Goal: Find specific page/section: Find specific page/section

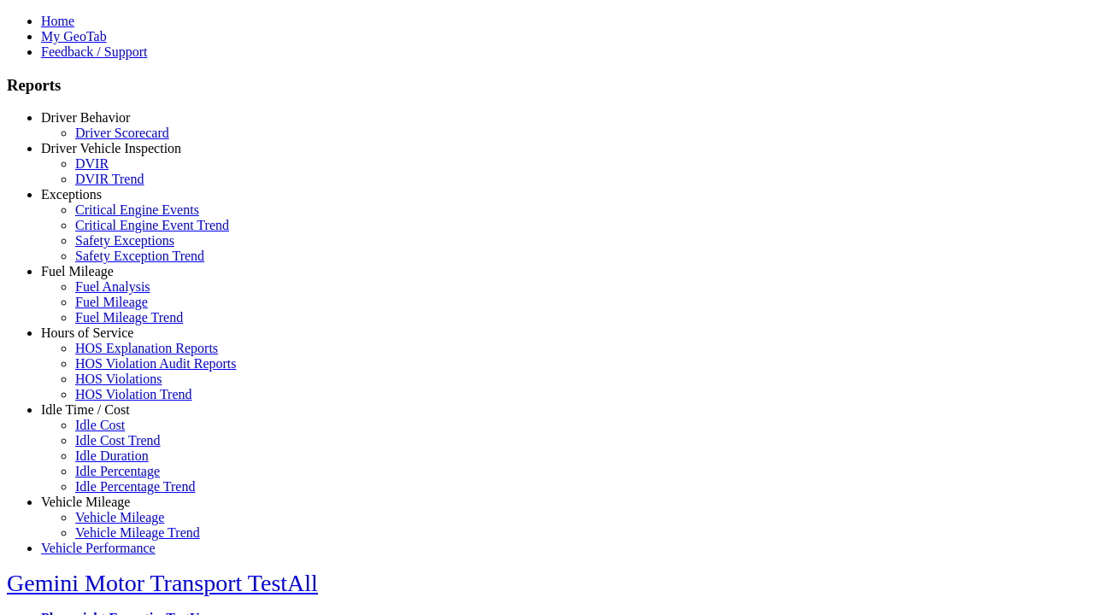
click at [98, 417] on link "Idle Time / Cost" at bounding box center [85, 410] width 89 height 15
click at [111, 432] on link "Idle Cost" at bounding box center [100, 425] width 50 height 15
type input "**********"
